Goal: Task Accomplishment & Management: Use online tool/utility

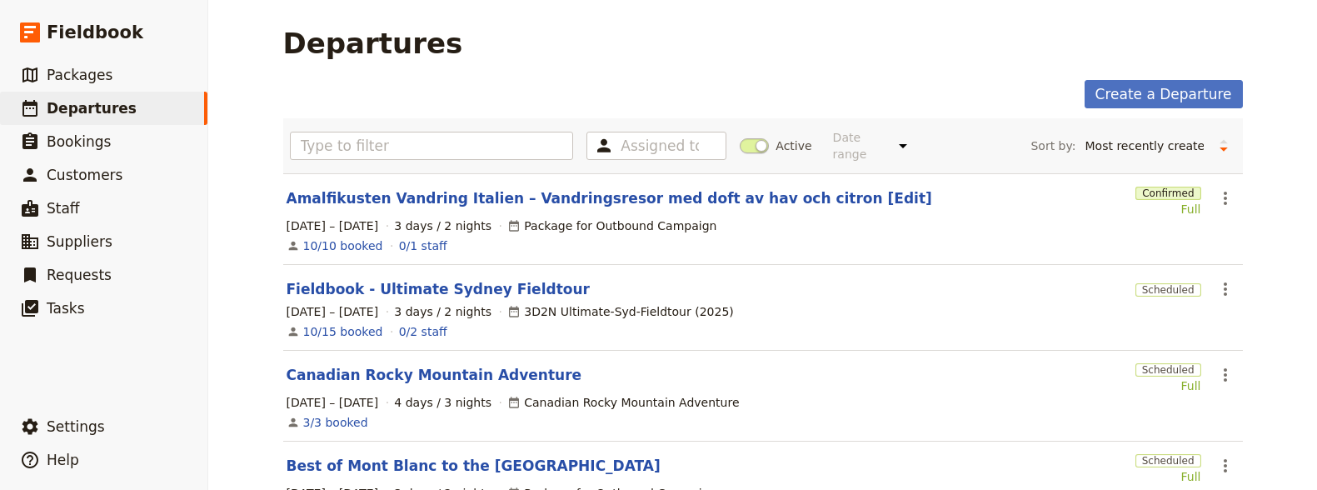
select select "CREATED_AT"
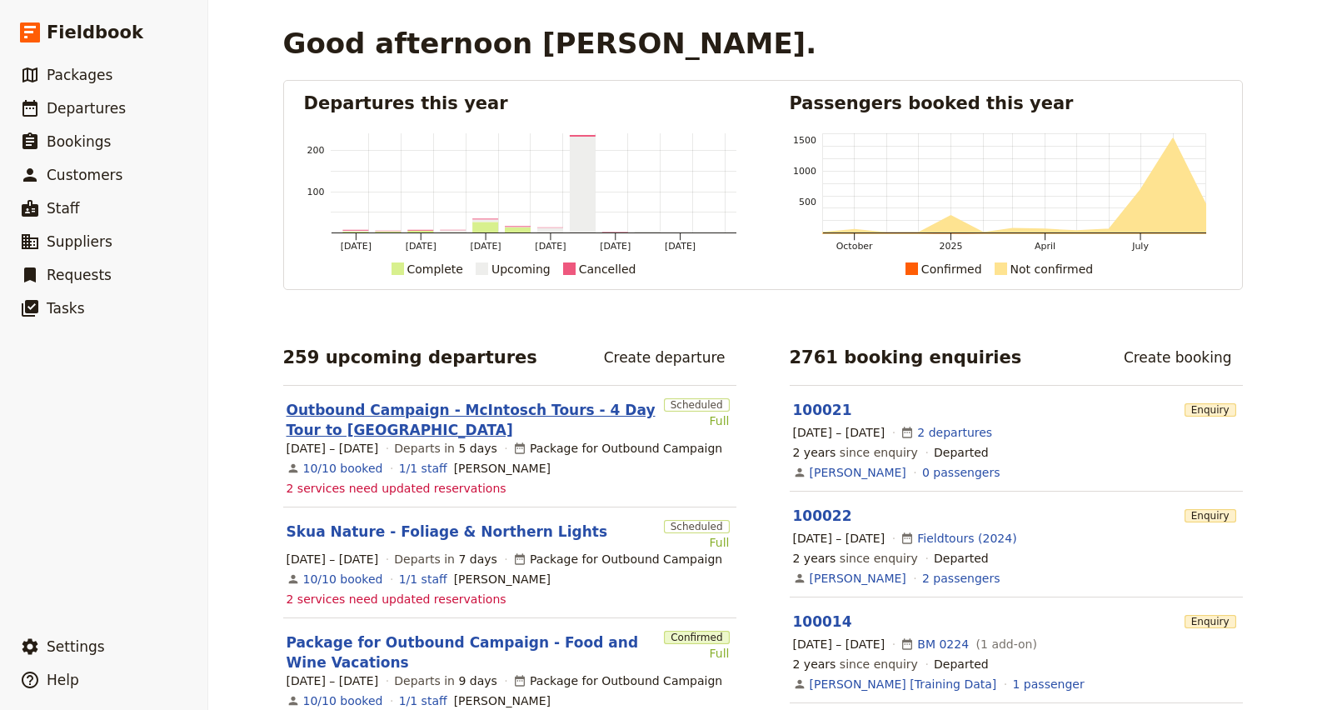
click at [434, 423] on link "Outbound Campaign - McIntosch Tours - 4 Day Tour to [GEOGRAPHIC_DATA]" at bounding box center [472, 420] width 371 height 40
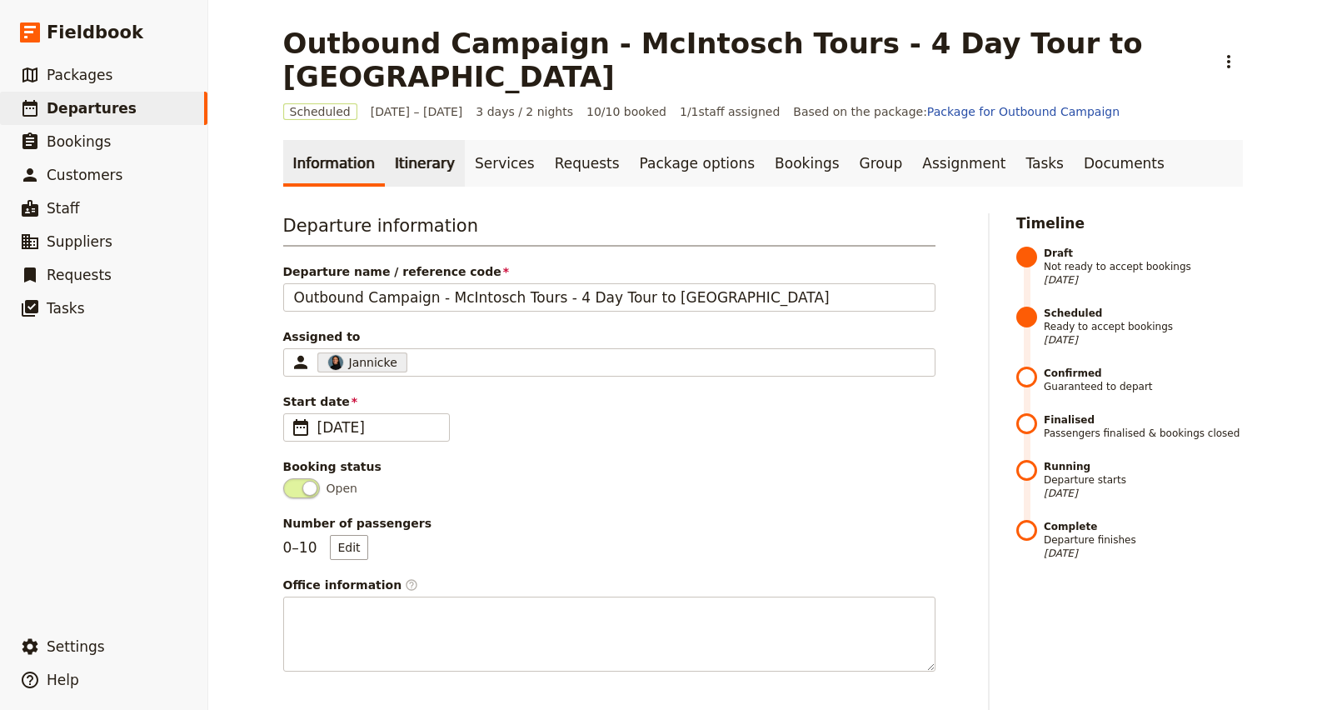
click at [385, 140] on link "Itinerary" at bounding box center [425, 163] width 80 height 47
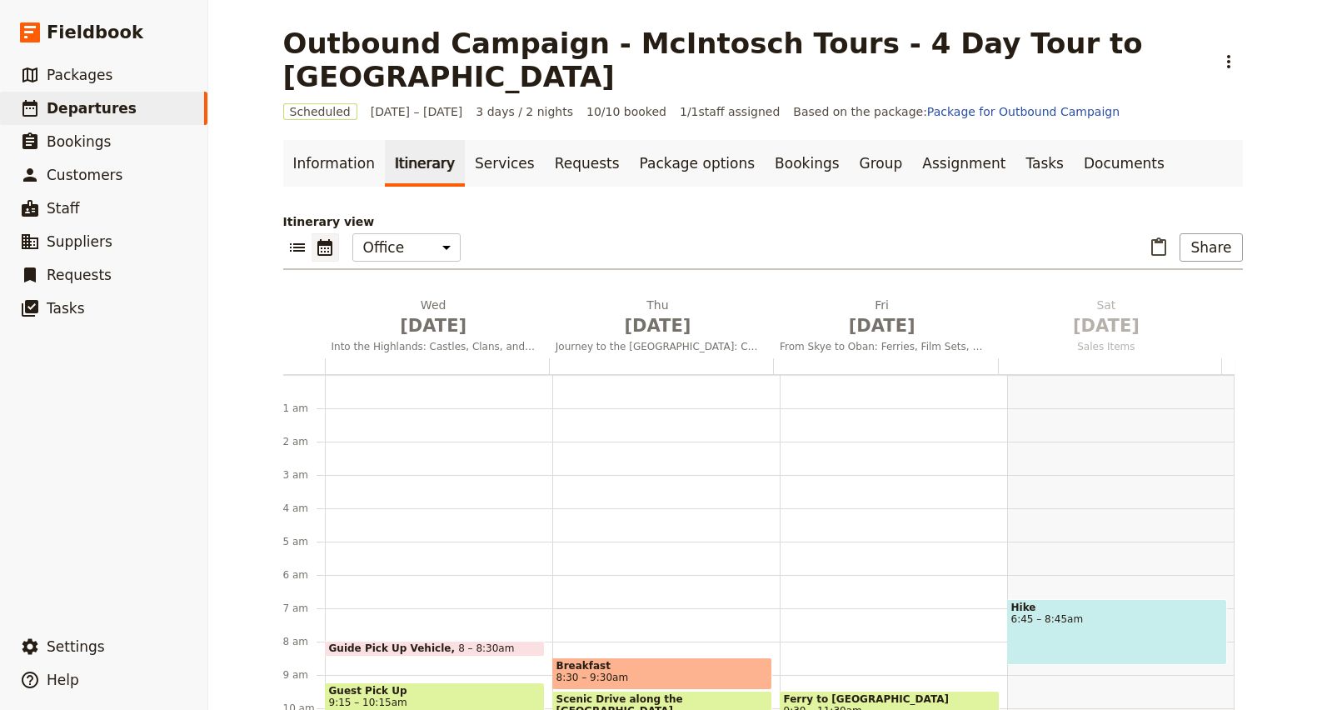
scroll to position [208, 0]
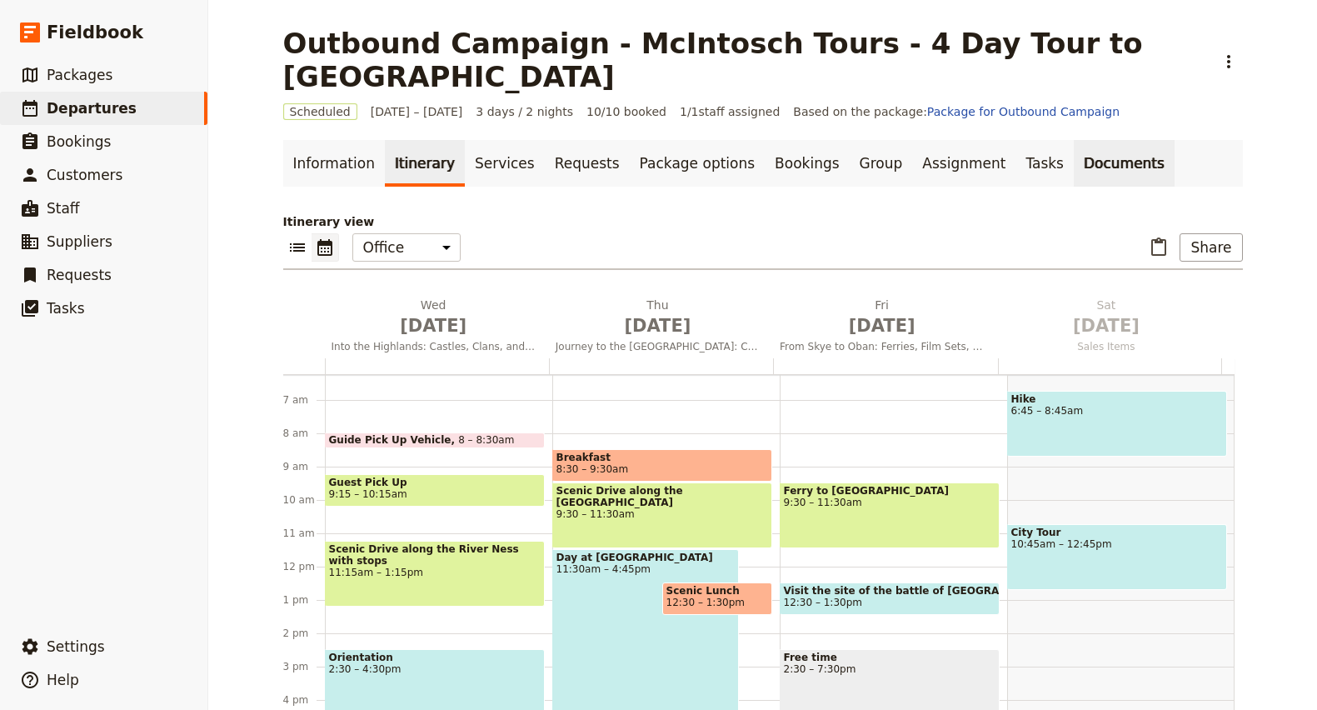
click at [1074, 140] on link "Documents" at bounding box center [1124, 163] width 101 height 47
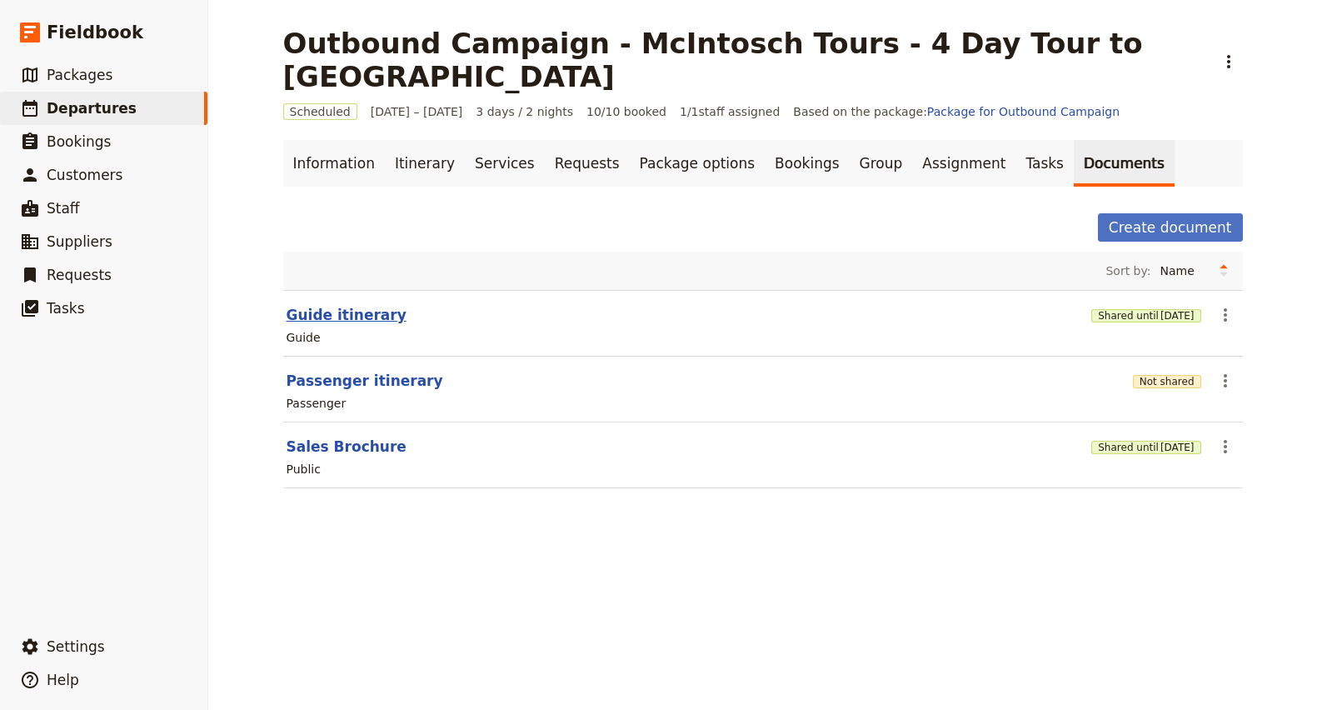
click at [354, 305] on button "Guide itinerary" at bounding box center [347, 315] width 120 height 20
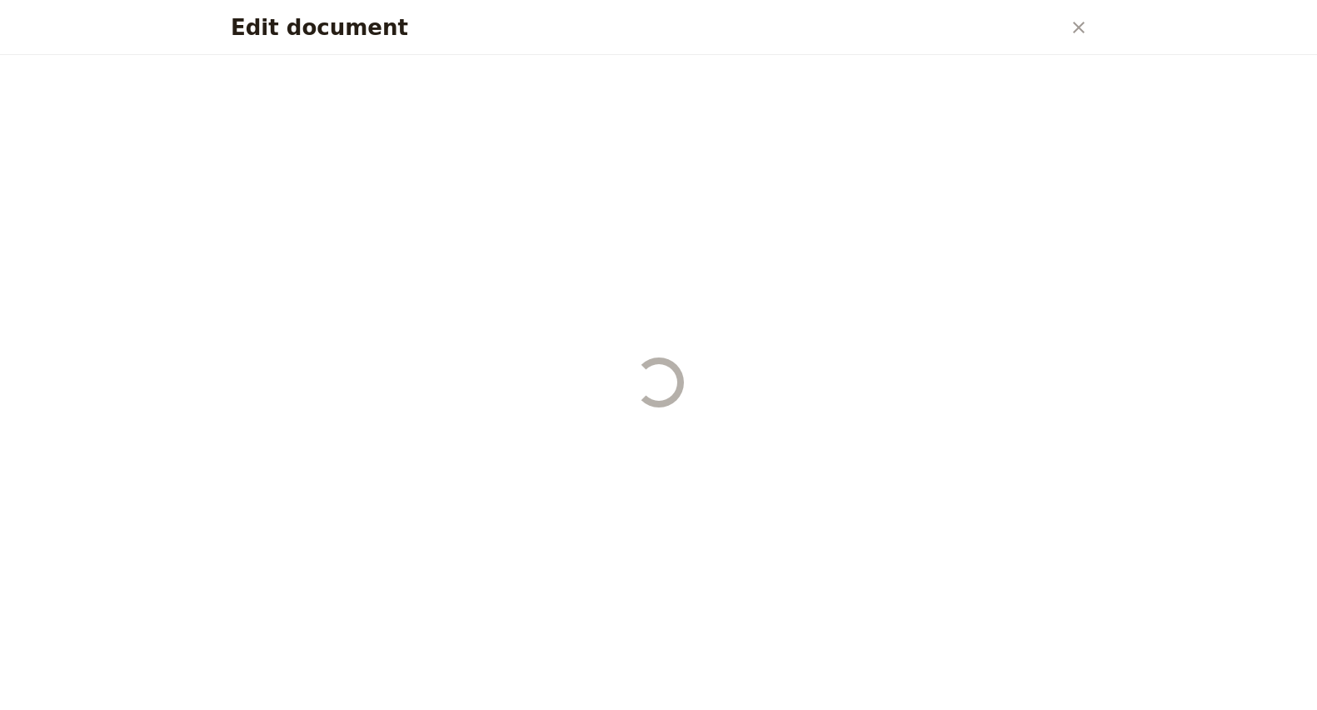
select select "STAFF"
select select "RUN_SHEET"
select select "LARGE"
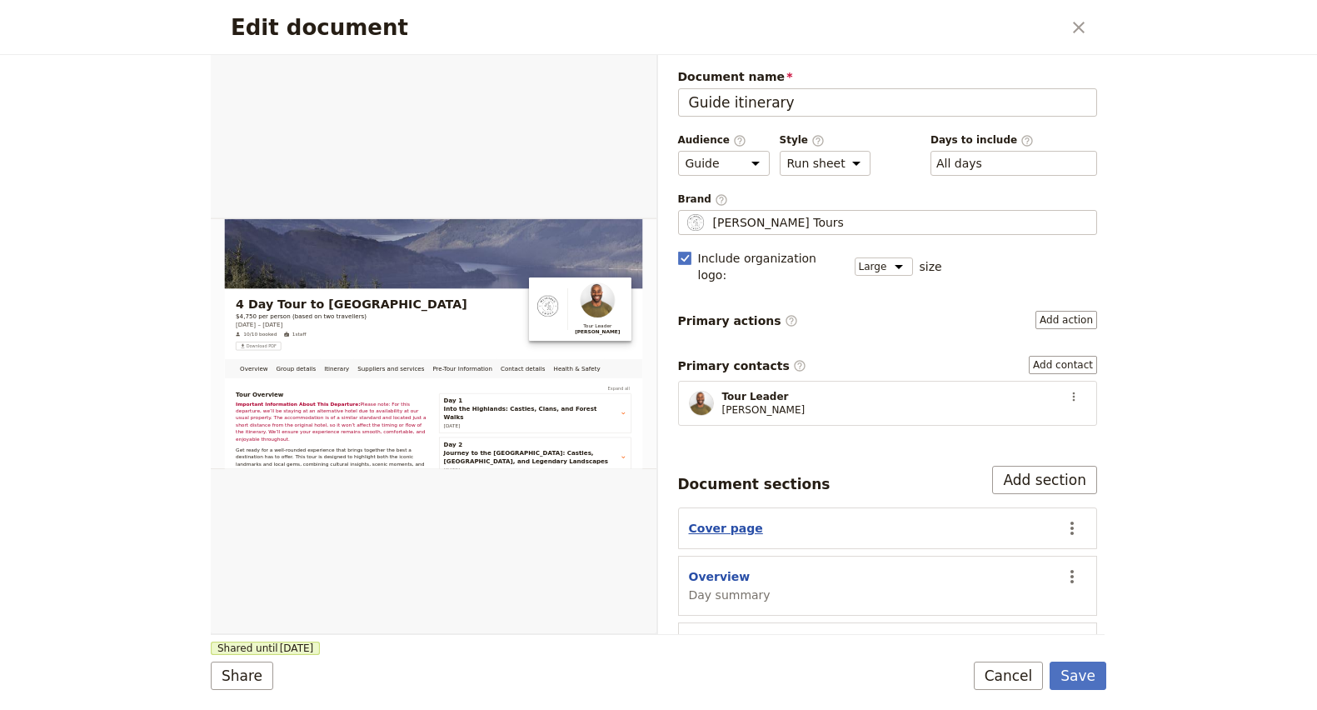
click at [726, 520] on button "Cover page" at bounding box center [726, 528] width 74 height 17
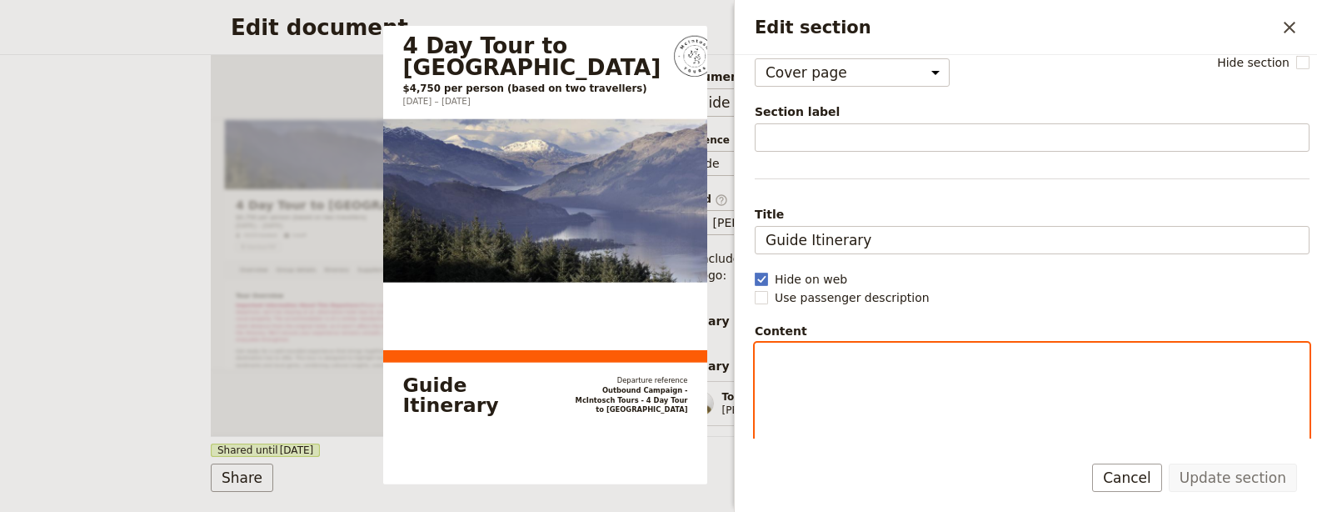
click at [976, 377] on div "Edit section" at bounding box center [1032, 408] width 553 height 130
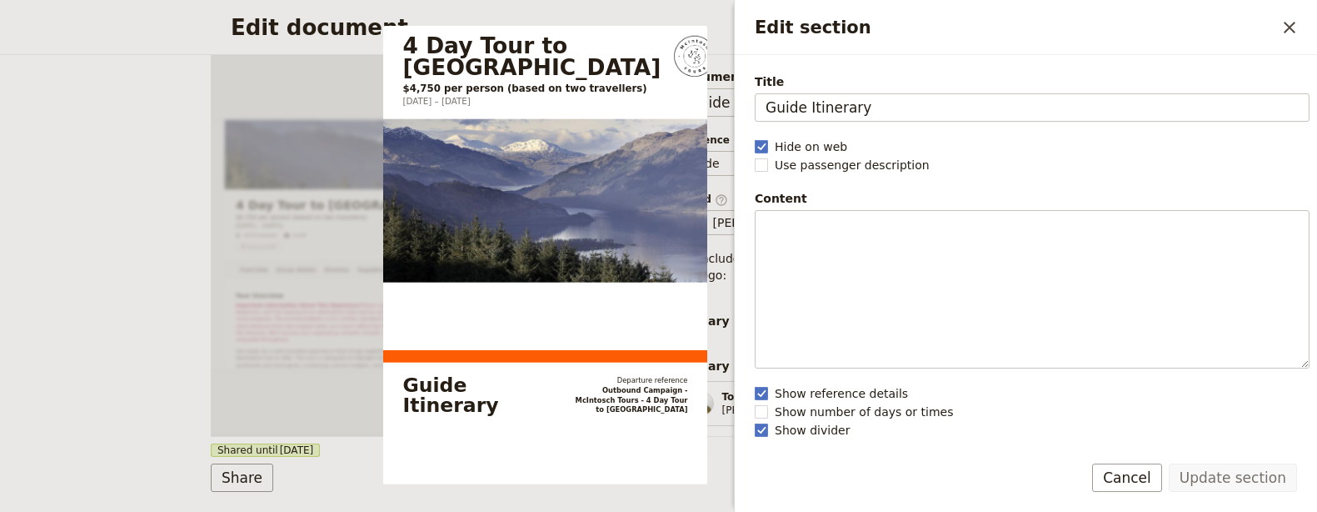
click at [1066, 420] on div "Section type Cover page Day summary Itinerary Group details Contact details Sup…" at bounding box center [1026, 246] width 582 height 383
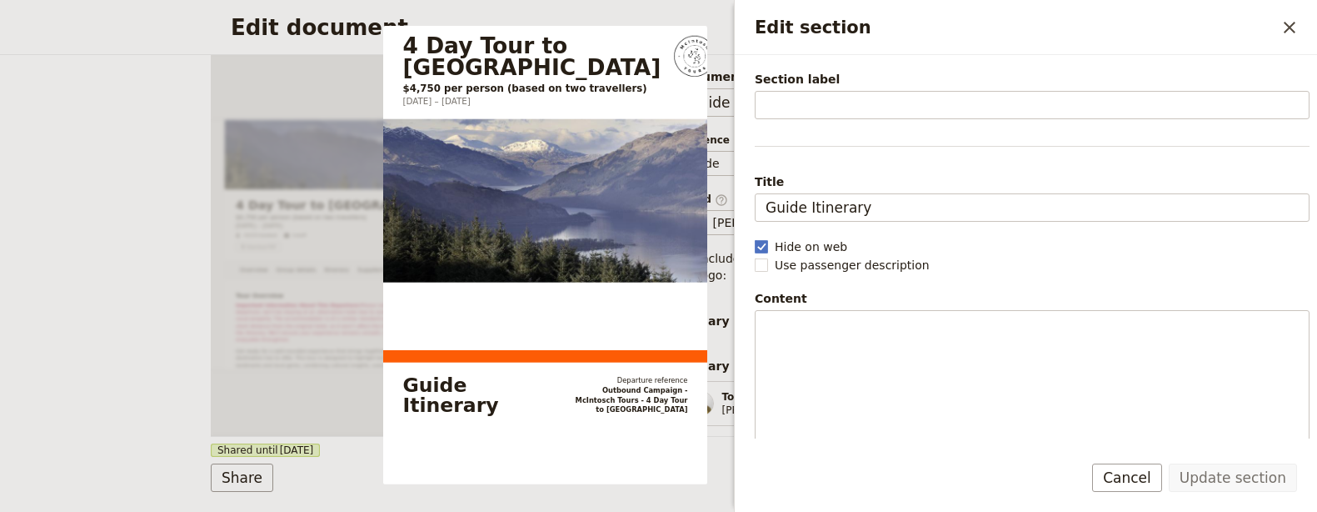
scroll to position [162, 0]
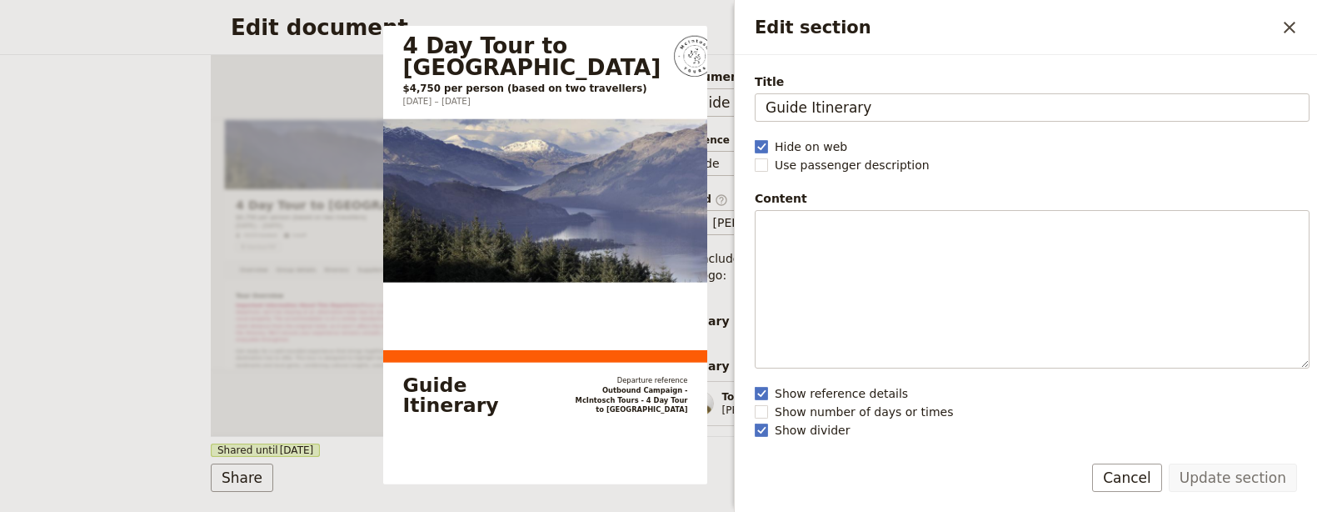
drag, startPoint x: 1001, startPoint y: 465, endPoint x: 996, endPoint y: 457, distance: 9.7
click at [1001, 465] on div "Update section Cancel" at bounding box center [1026, 487] width 582 height 48
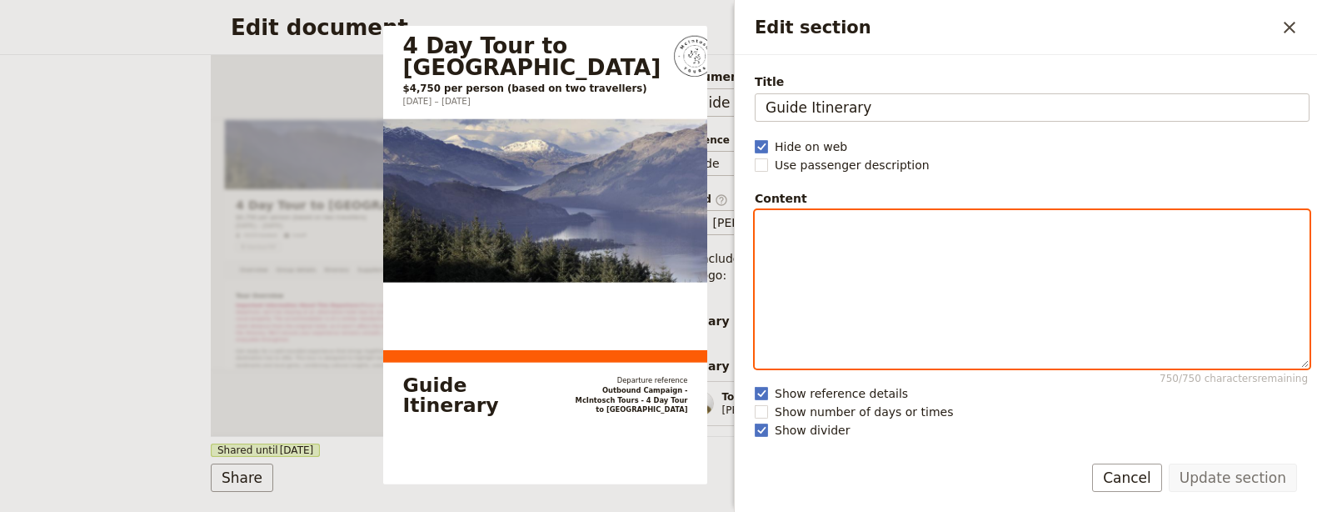
click at [928, 310] on div "Edit section" at bounding box center [1032, 289] width 553 height 157
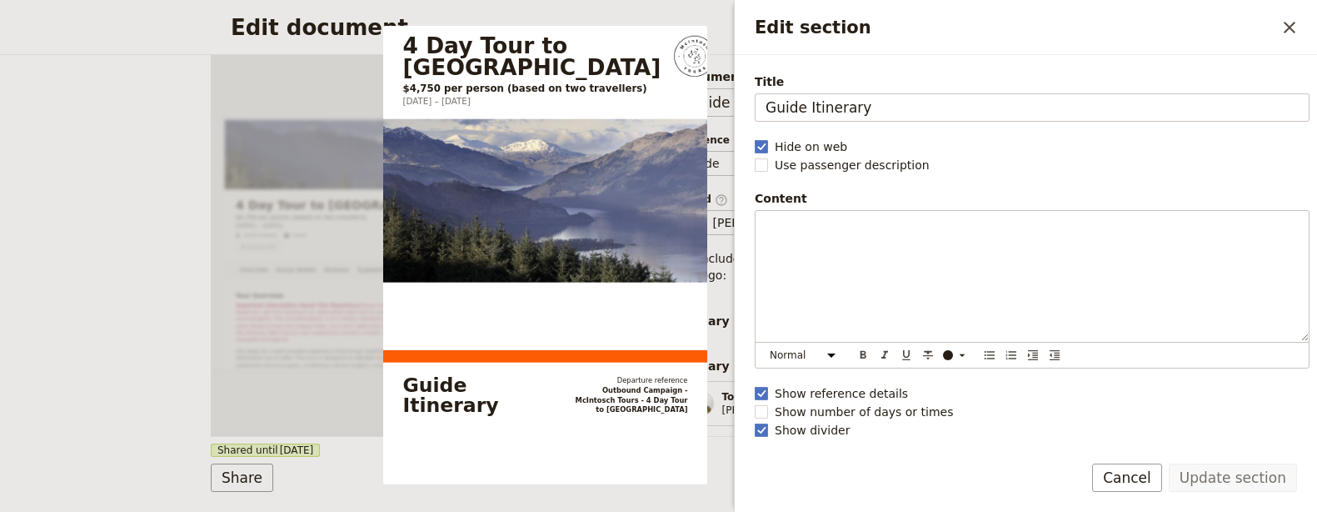
click at [926, 464] on div "Update section Cancel" at bounding box center [1026, 487] width 582 height 48
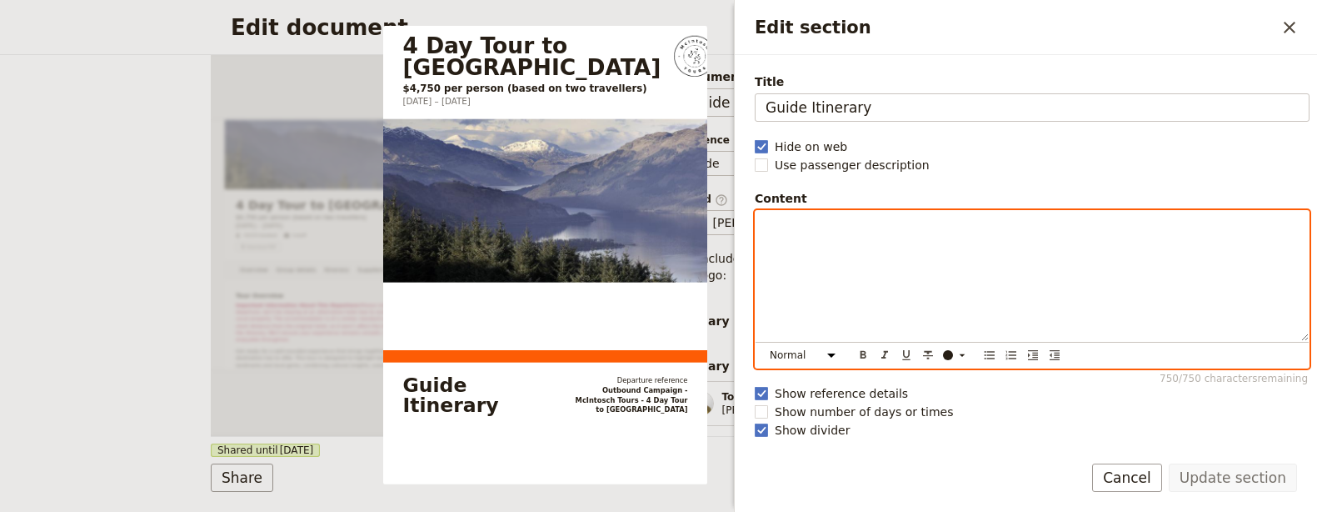
click at [953, 331] on div "Edit section" at bounding box center [1032, 276] width 553 height 130
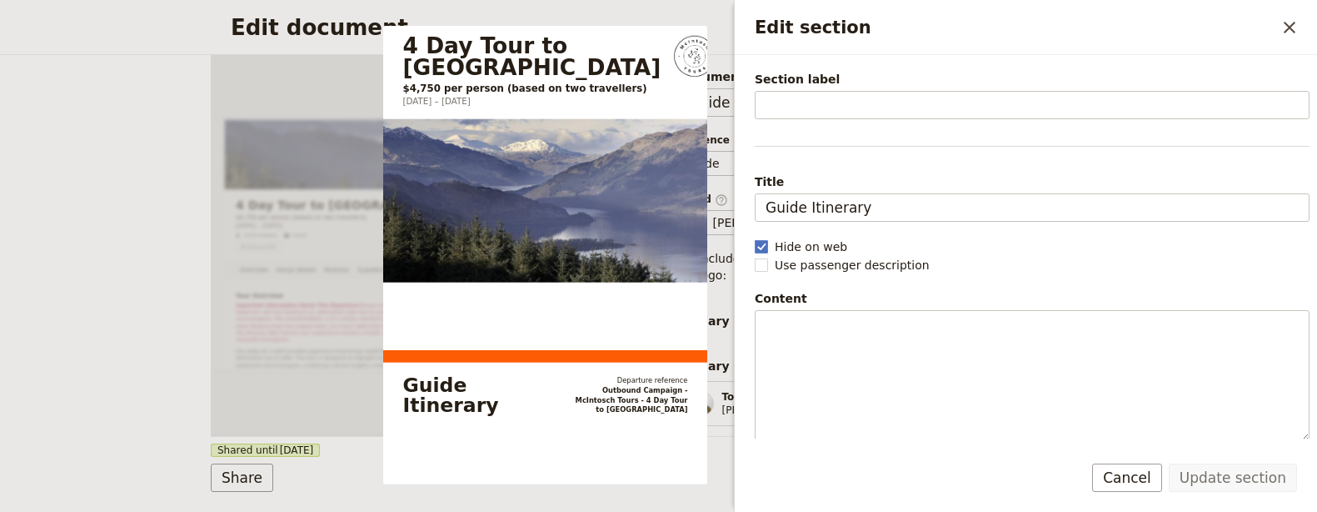
click at [915, 480] on div "Update section Cancel" at bounding box center [1026, 487] width 582 height 48
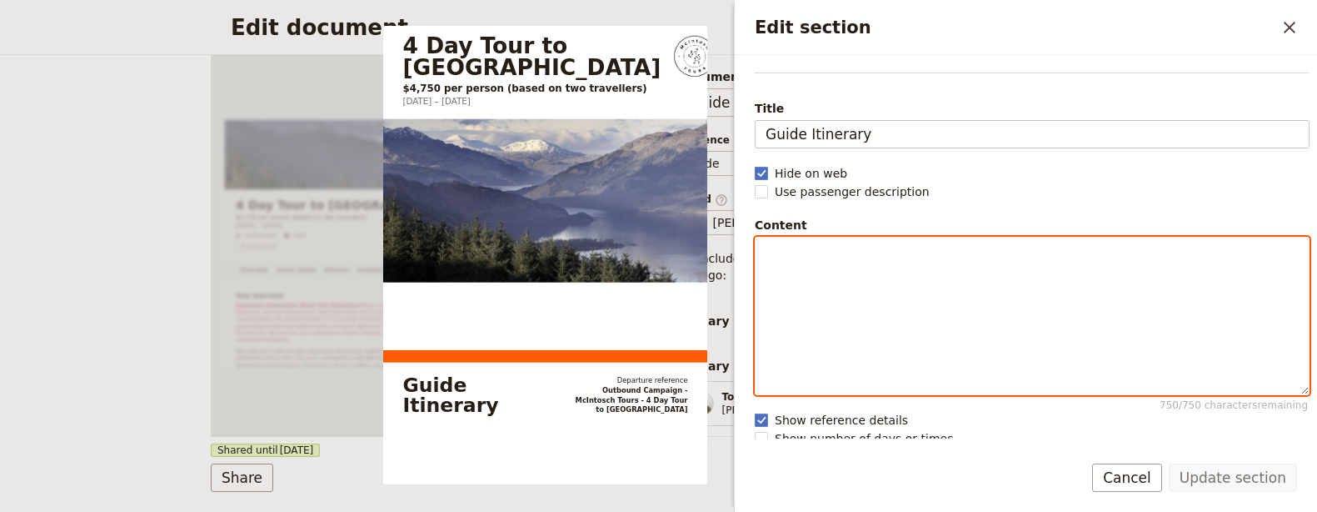
scroll to position [56, 0]
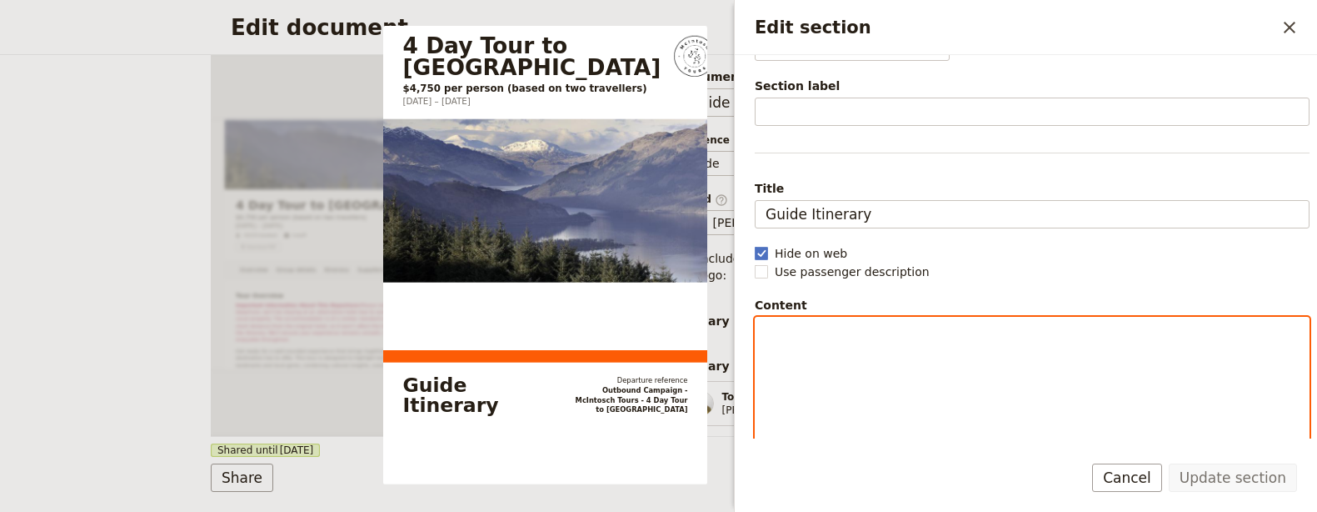
click at [922, 322] on div "Edit section" at bounding box center [1032, 395] width 553 height 157
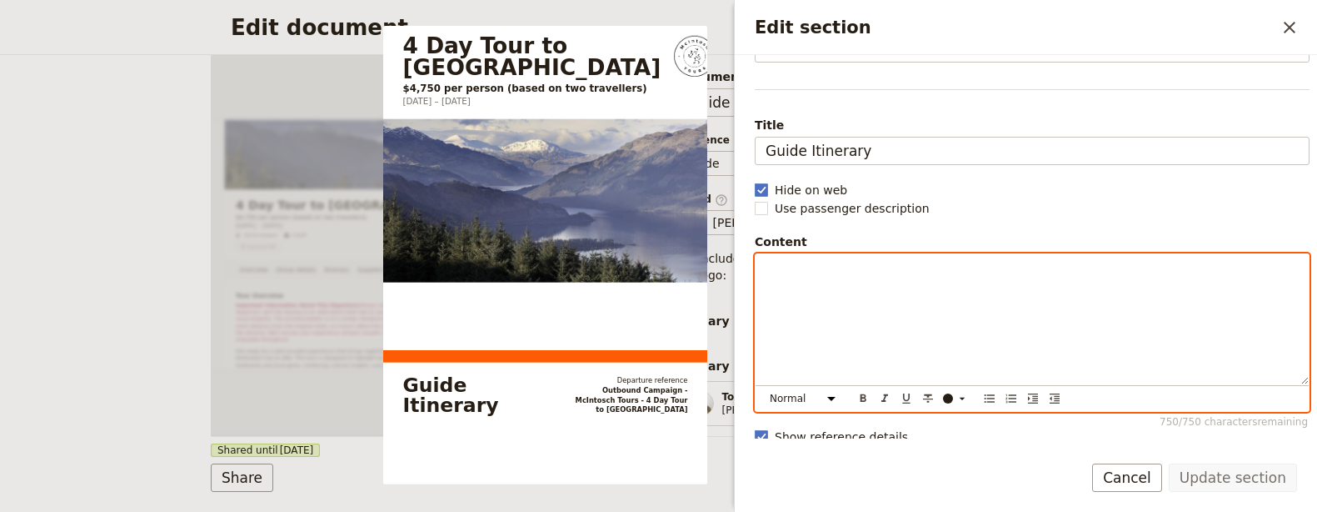
scroll to position [162, 0]
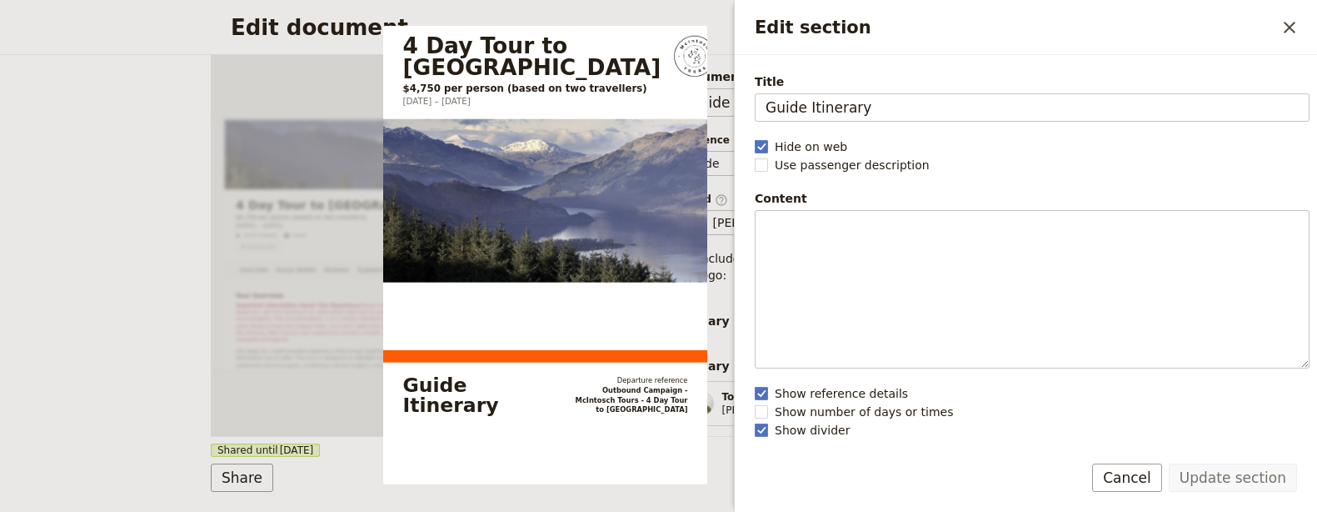
click at [1040, 133] on div "Section type Cover page Day summary Itinerary Group details Contact details Sup…" at bounding box center [1032, 90] width 555 height 368
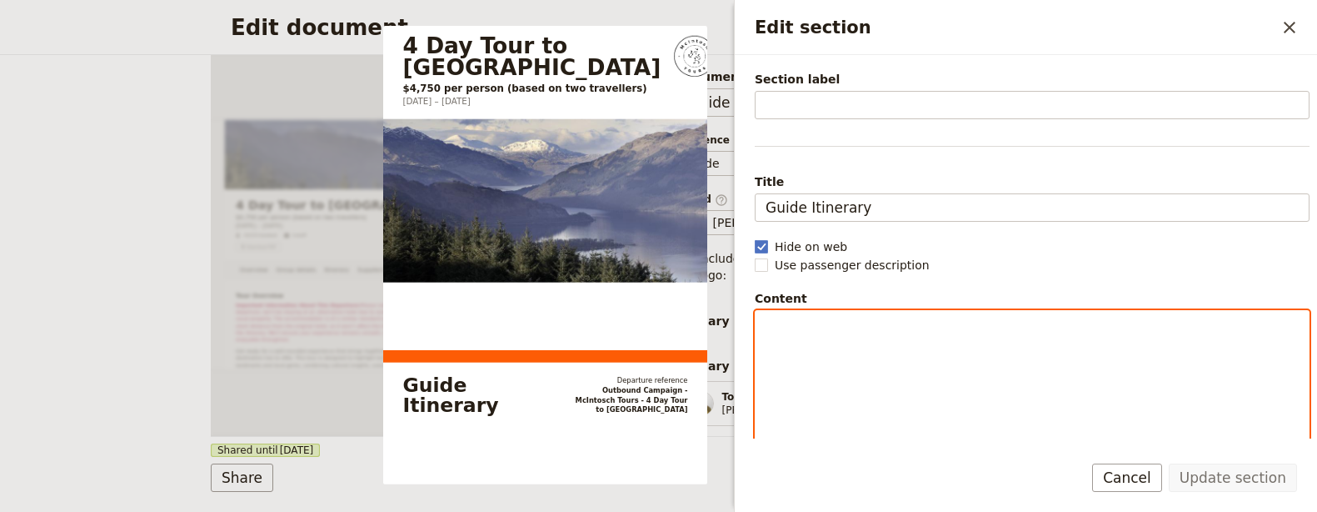
click at [919, 341] on div "Edit section" at bounding box center [1032, 389] width 553 height 157
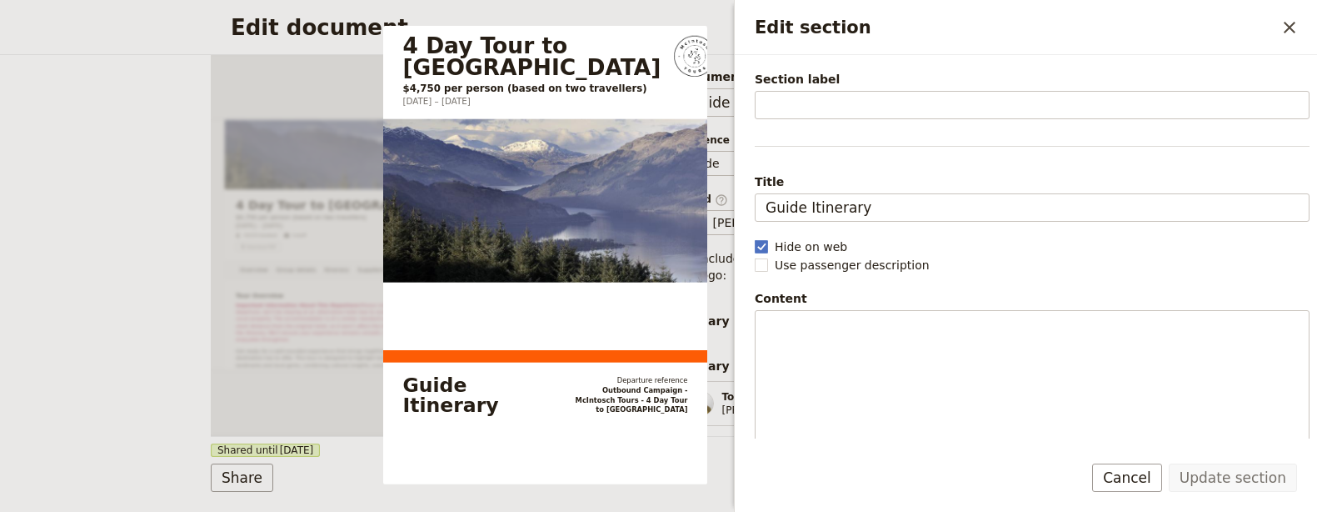
click at [1019, 227] on div "Section type Cover page Day summary Itinerary Group details Contact details Sup…" at bounding box center [1032, 190] width 555 height 368
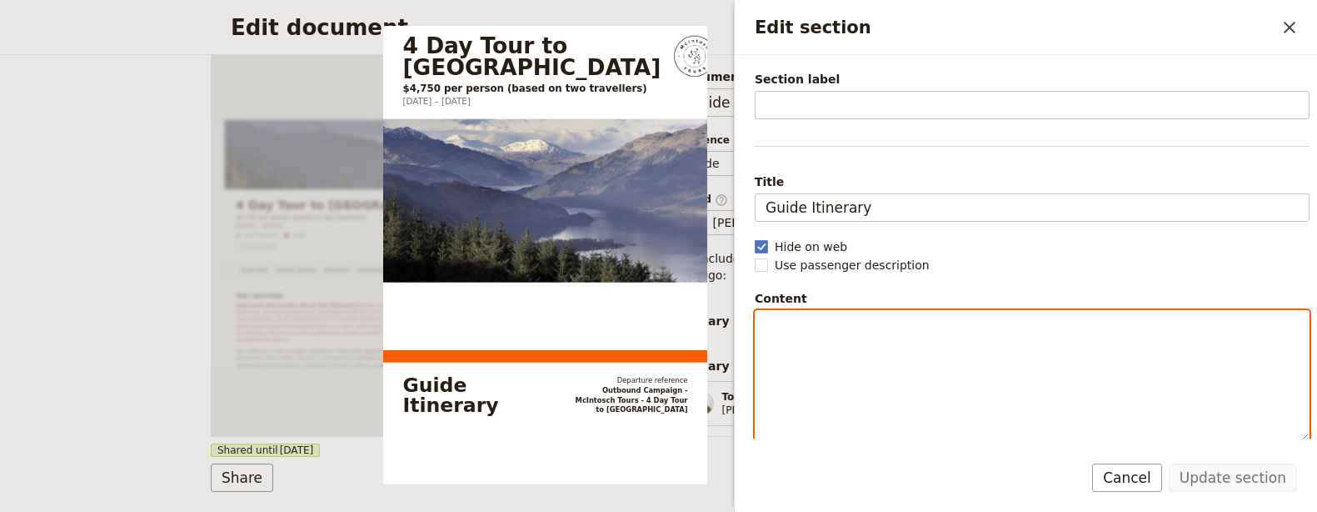
click at [930, 334] on div "Edit section" at bounding box center [1032, 376] width 553 height 130
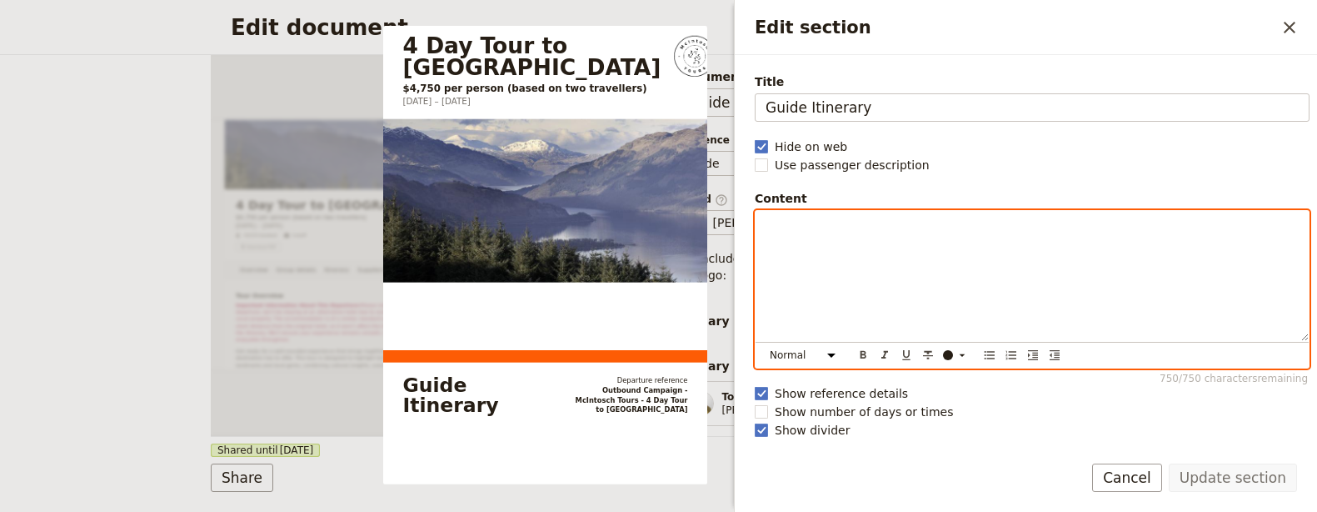
click at [946, 229] on p "Edit section" at bounding box center [1032, 225] width 533 height 17
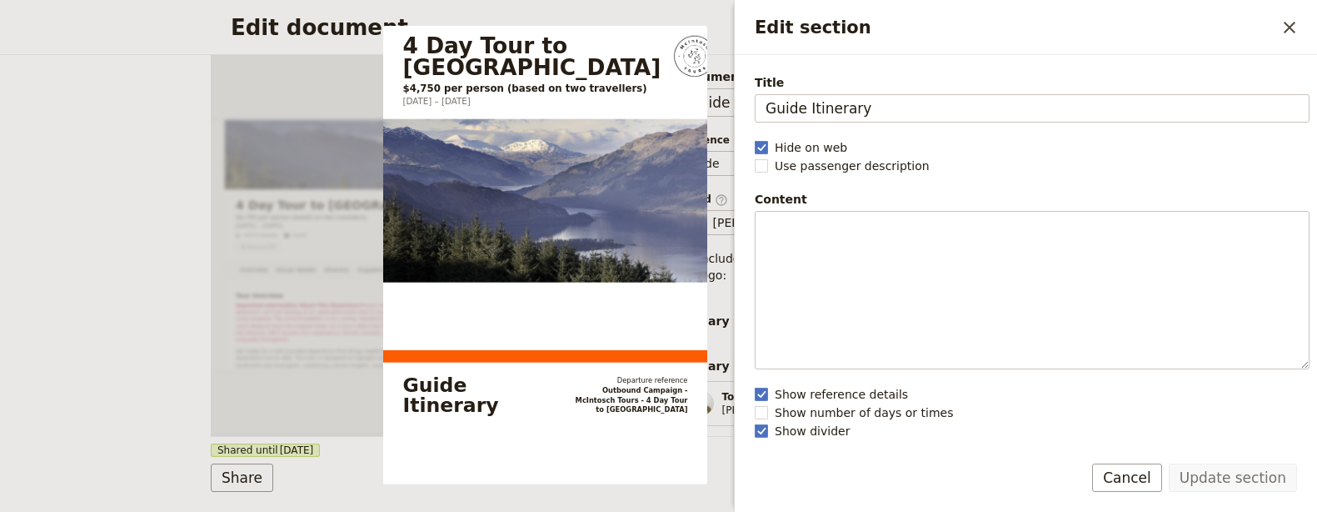
click at [819, 469] on div "Update section Cancel" at bounding box center [1026, 487] width 582 height 48
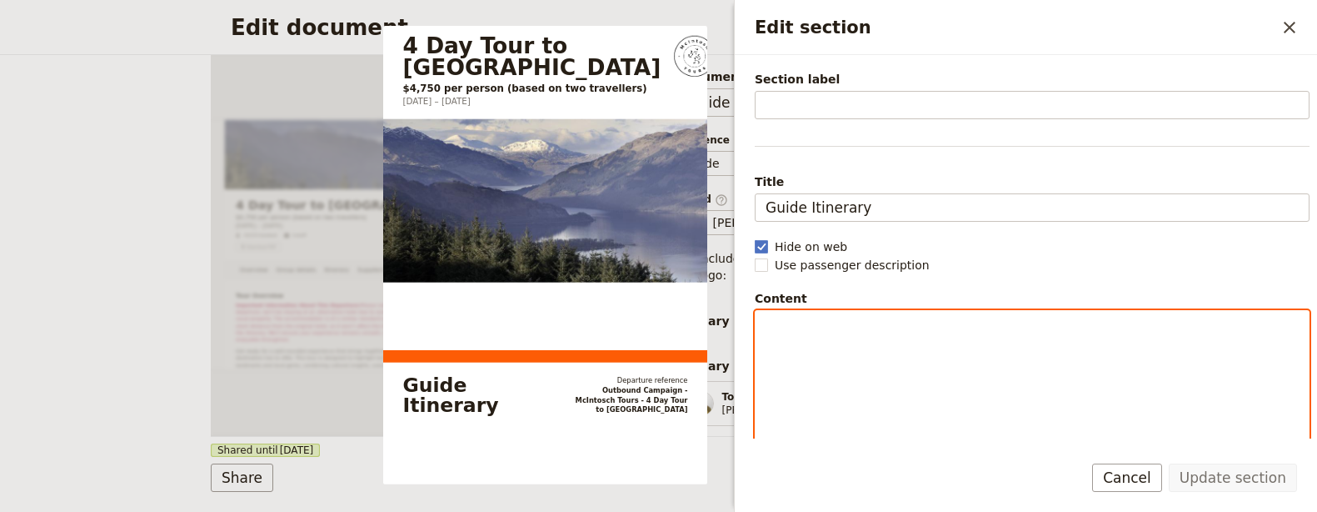
click at [878, 348] on div "Edit section" at bounding box center [1032, 389] width 553 height 157
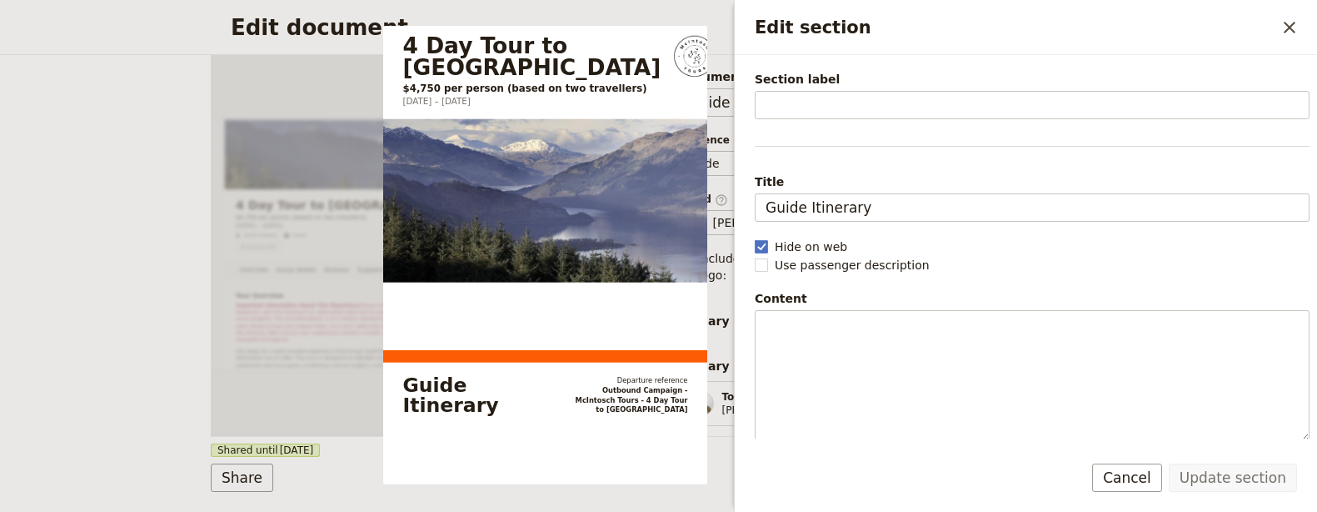
click at [807, 474] on div "Update section Cancel" at bounding box center [1026, 487] width 582 height 48
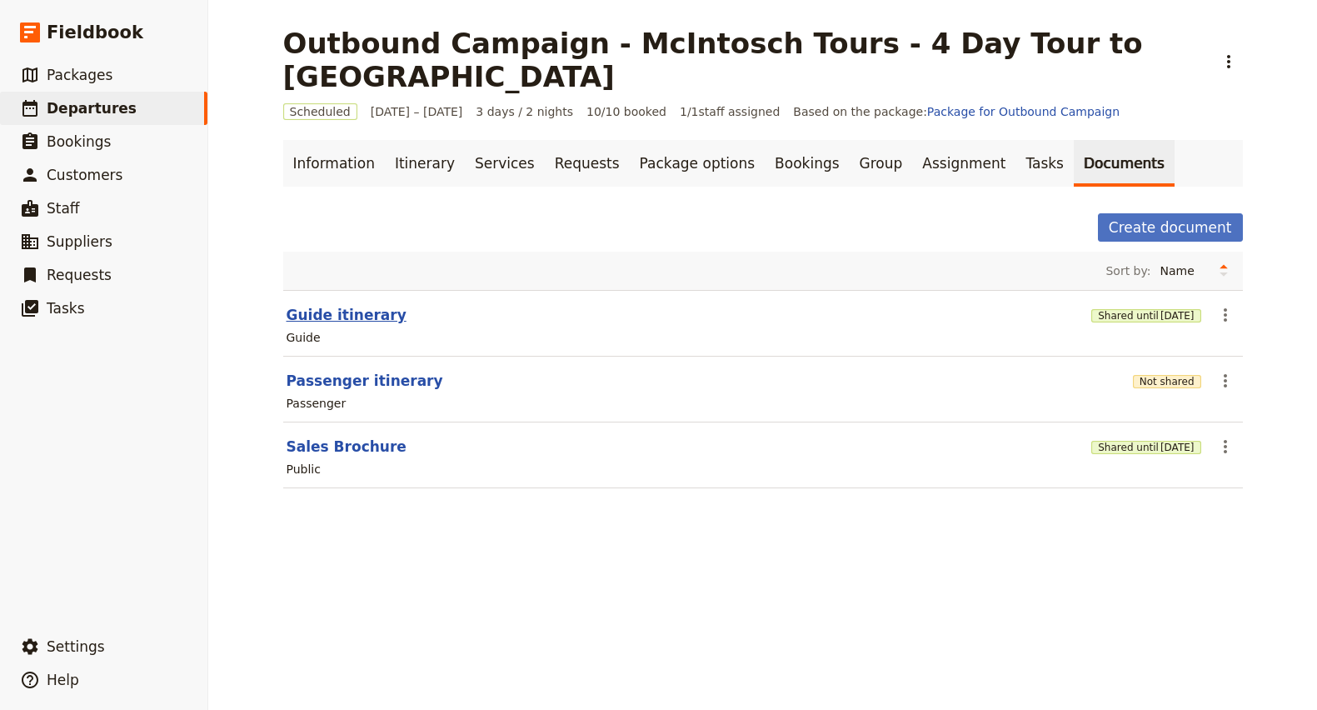
click at [321, 292] on section "Guide itinerary Shared until [DATE] ​ Guide" at bounding box center [763, 323] width 960 height 67
click at [322, 305] on button "Guide itinerary" at bounding box center [347, 315] width 120 height 20
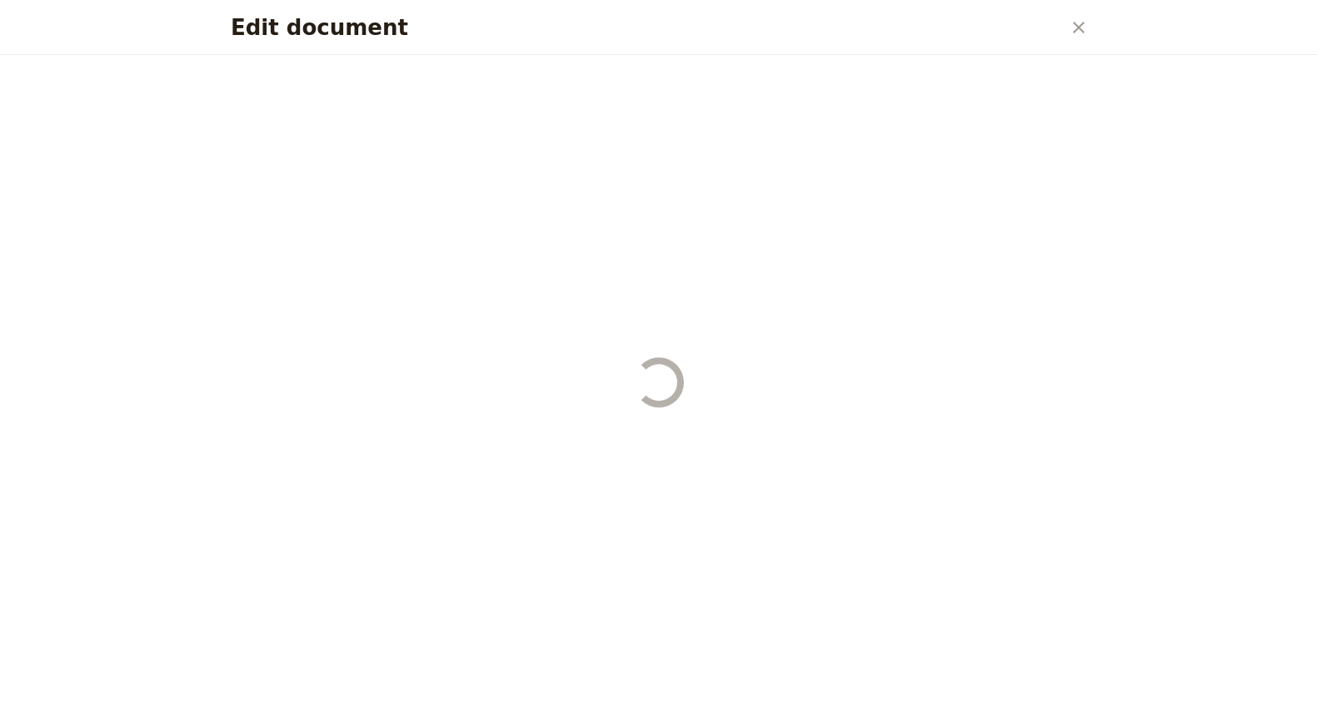
select select "STAFF"
select select "RUN_SHEET"
select select "LARGE"
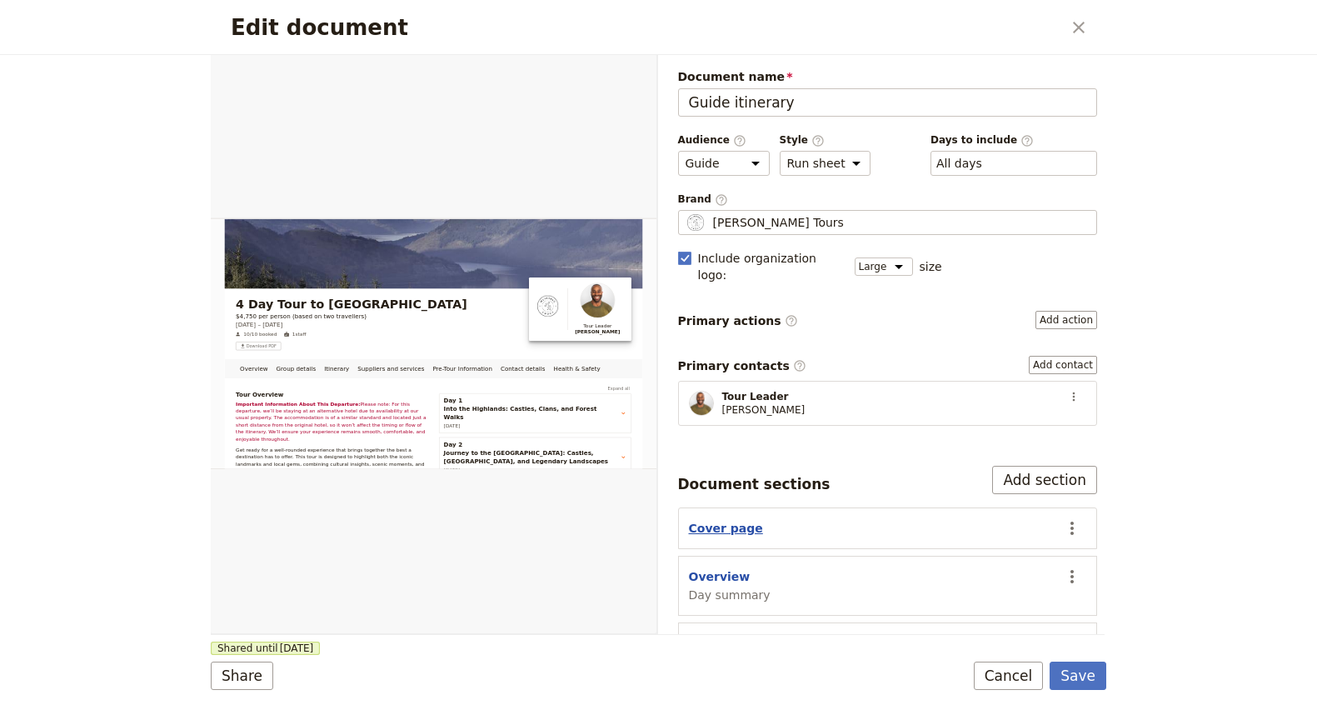
click at [705, 520] on button "Cover page" at bounding box center [726, 528] width 74 height 17
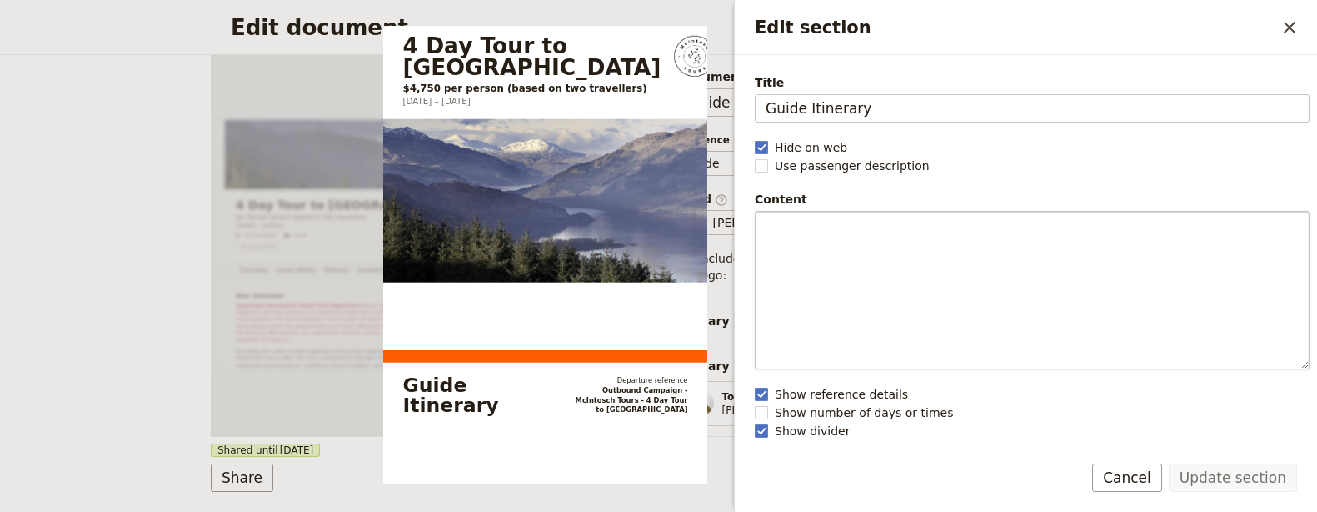
scroll to position [160, 0]
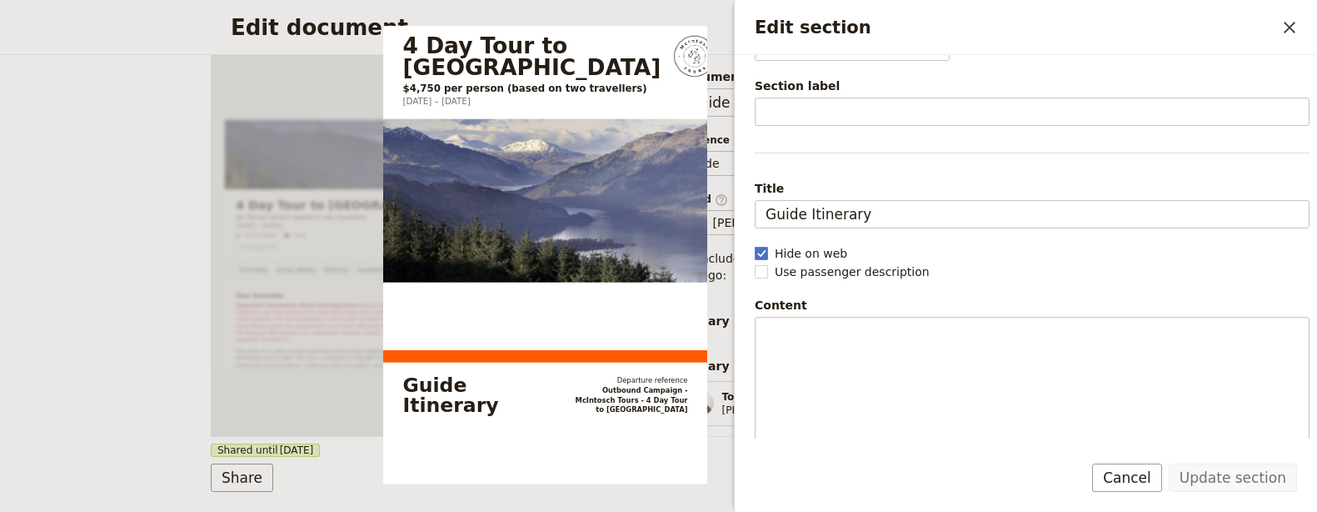
click at [904, 297] on div "Content" at bounding box center [1032, 305] width 555 height 17
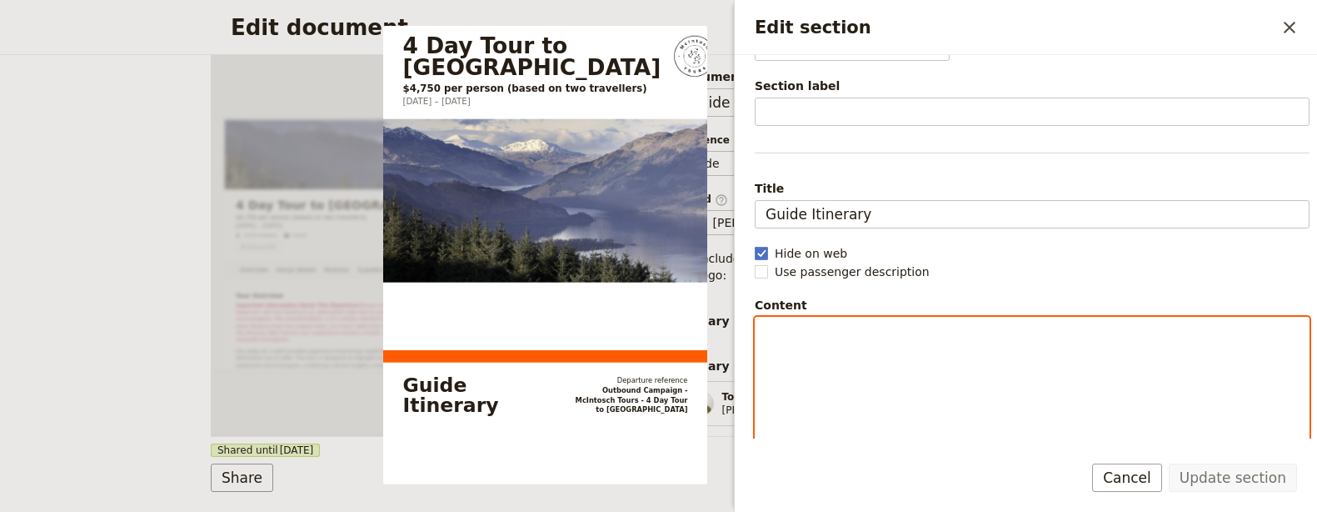
click at [906, 343] on div "Edit section" at bounding box center [1032, 395] width 553 height 157
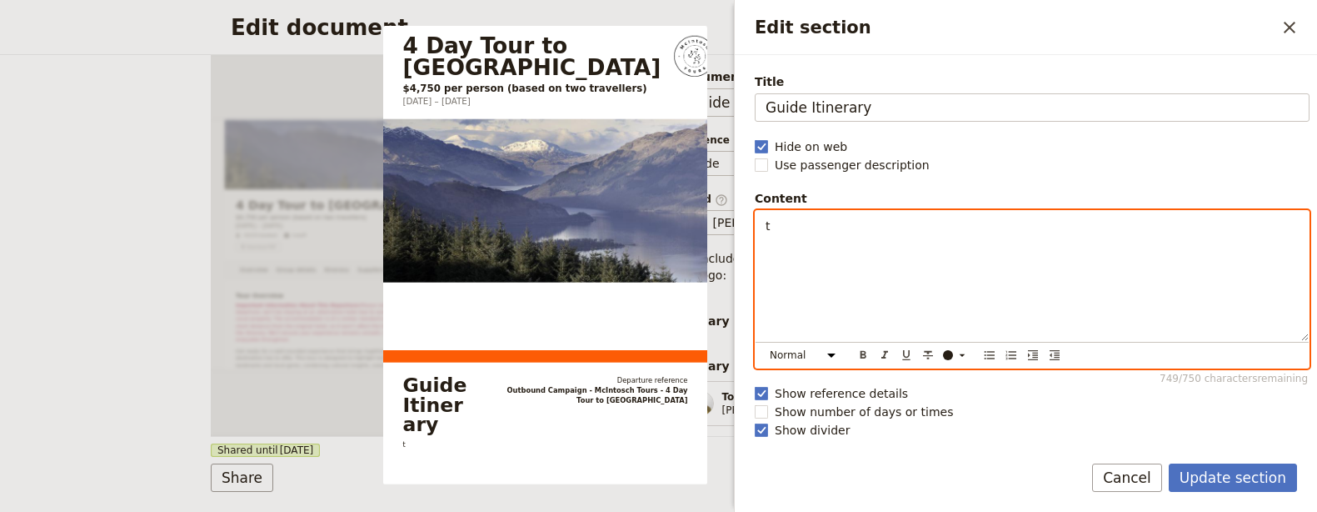
scroll to position [62, 0]
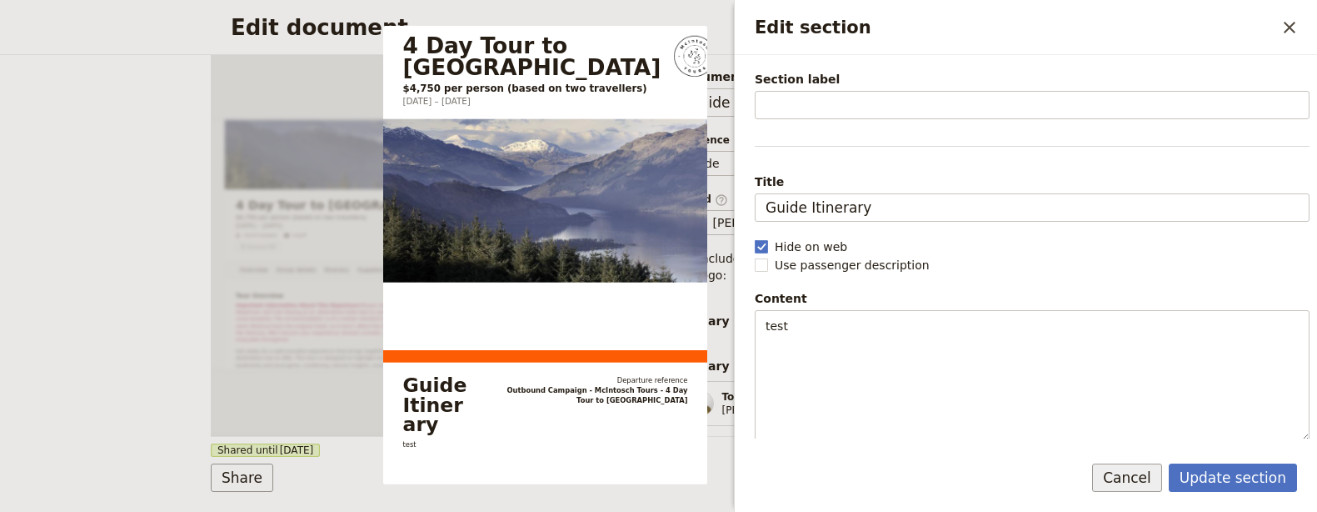
click at [1138, 474] on button "Cancel" at bounding box center [1127, 477] width 70 height 28
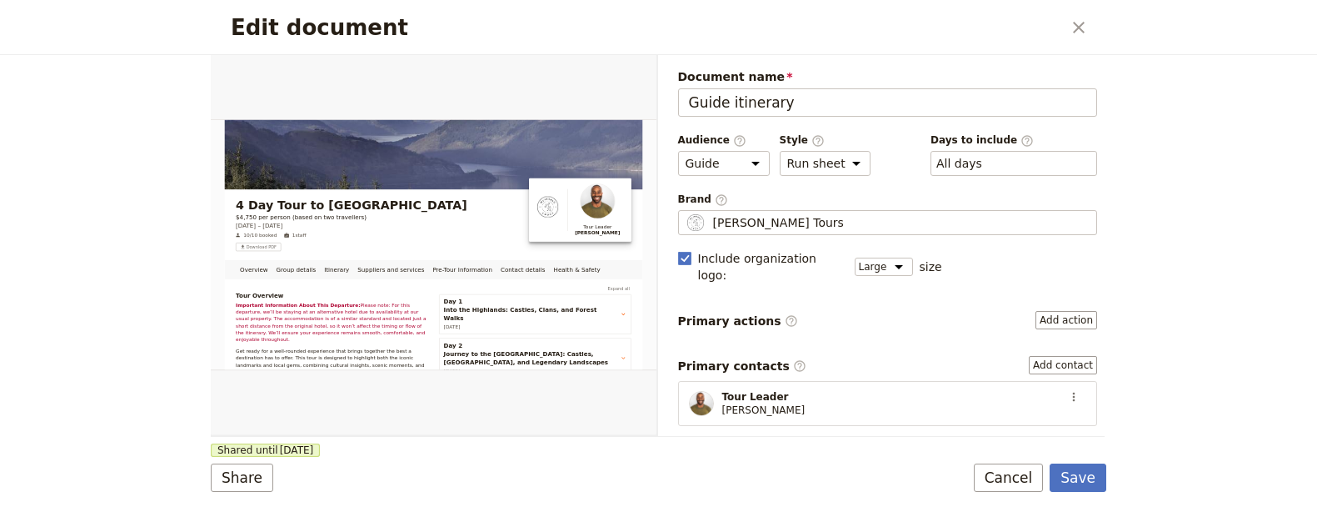
scroll to position [266, 0]
